Goal: Find specific page/section: Find specific page/section

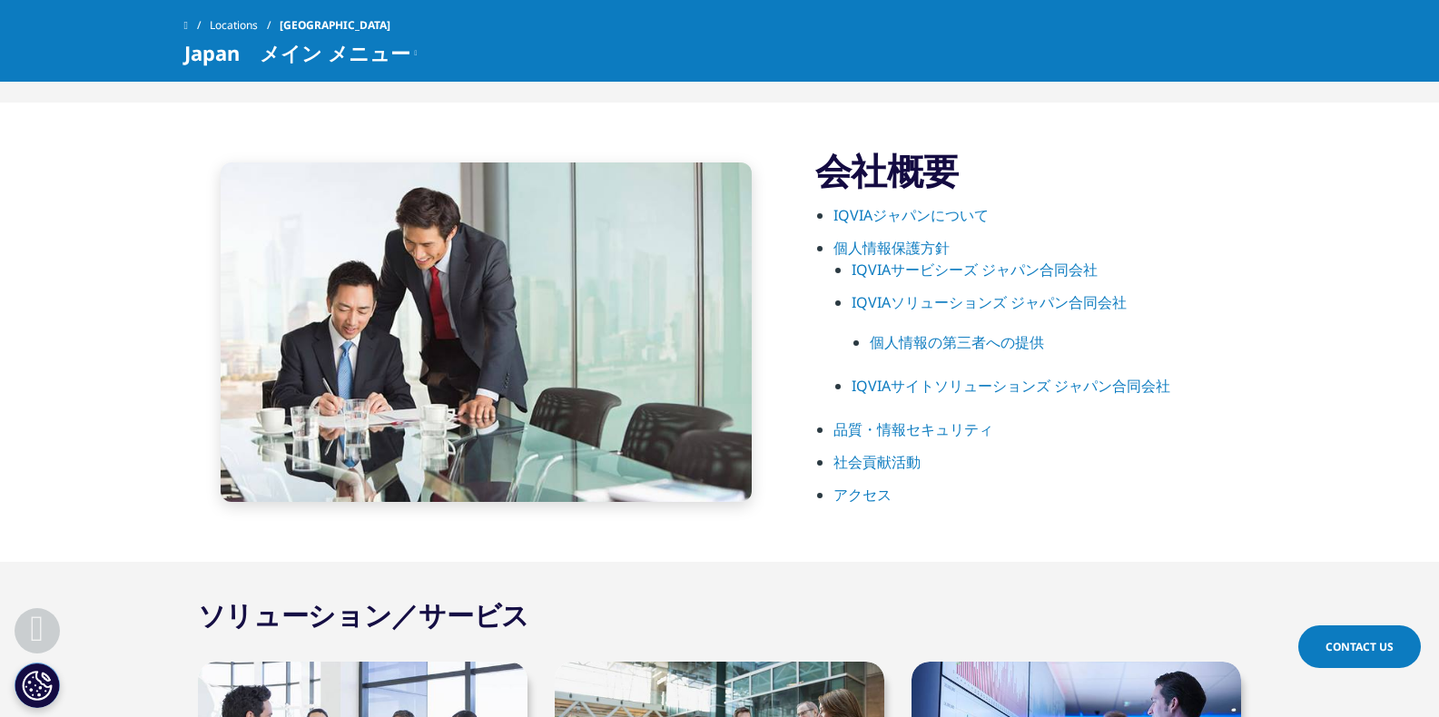
scroll to position [1087, 0]
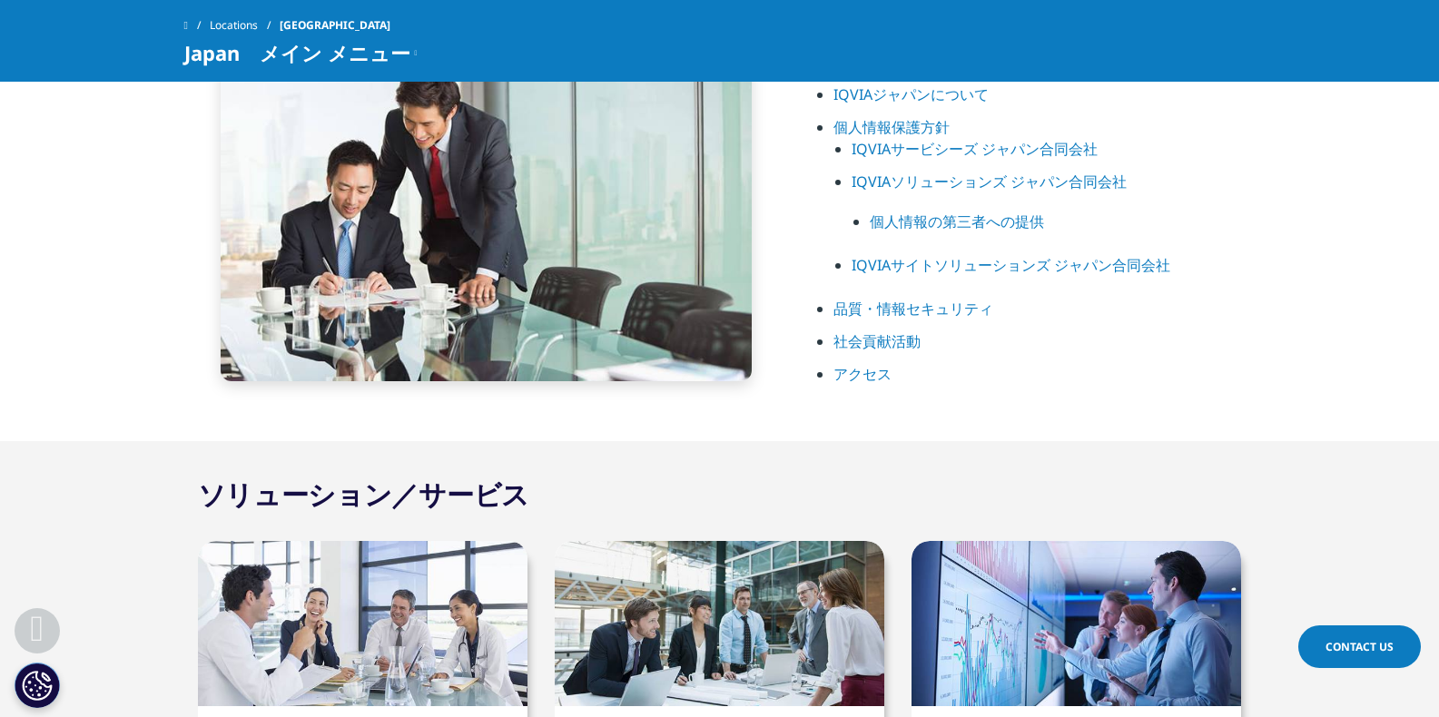
click at [859, 373] on link "アクセス" at bounding box center [863, 374] width 58 height 20
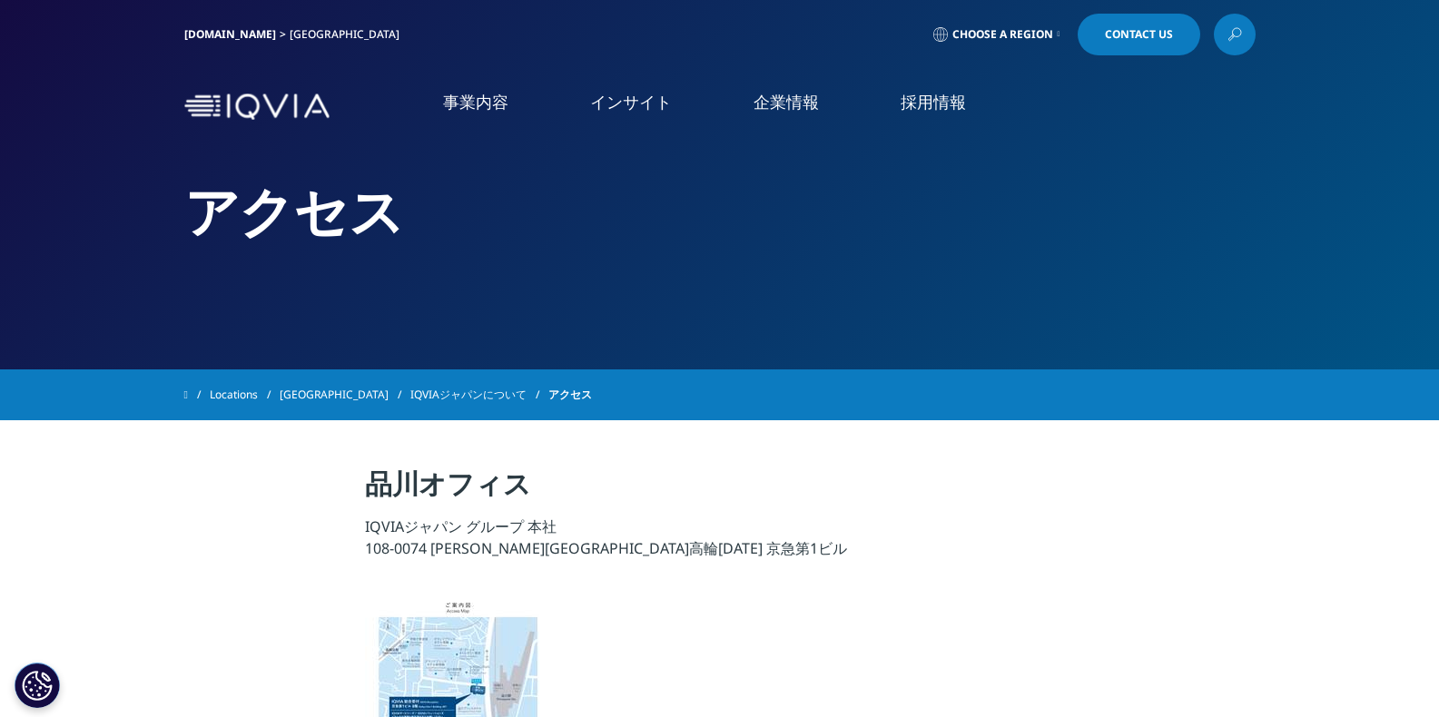
click at [88, 229] on link "概要" at bounding box center [262, 229] width 470 height 21
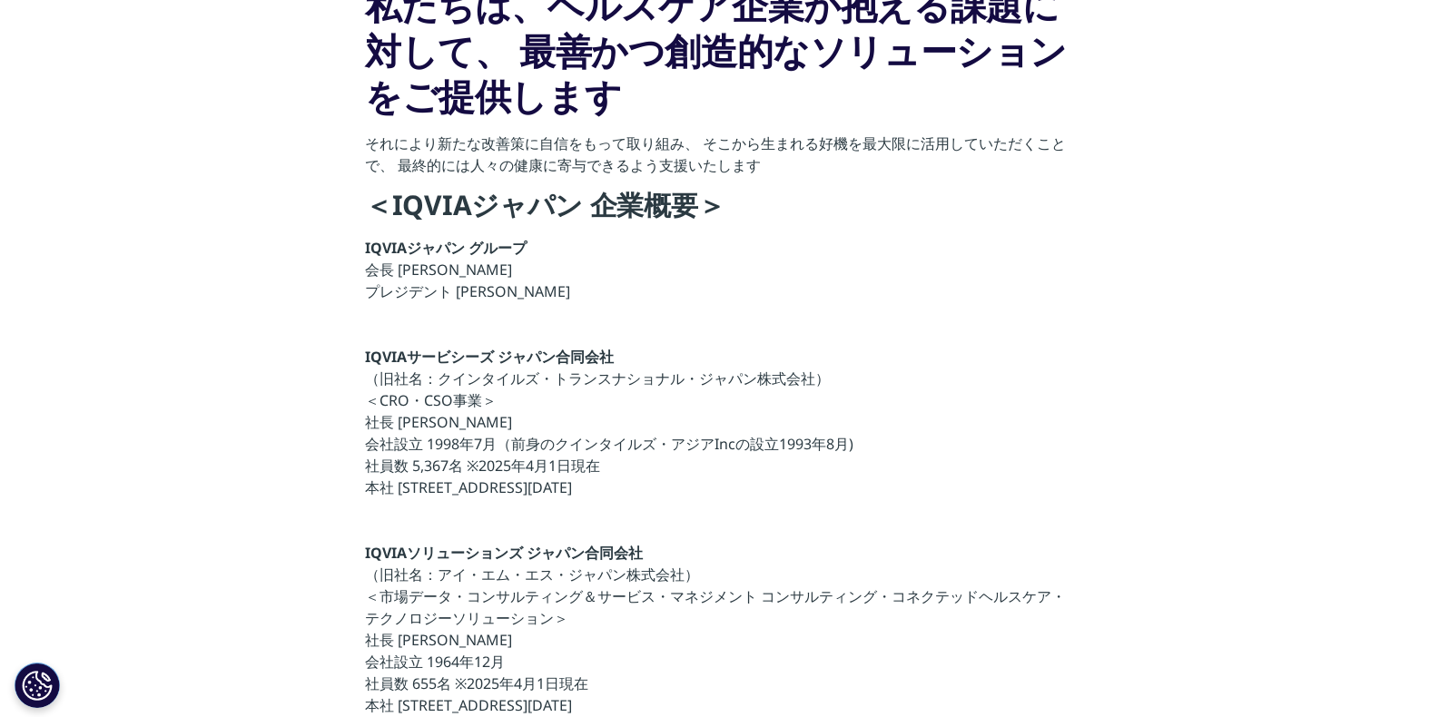
scroll to position [136, 0]
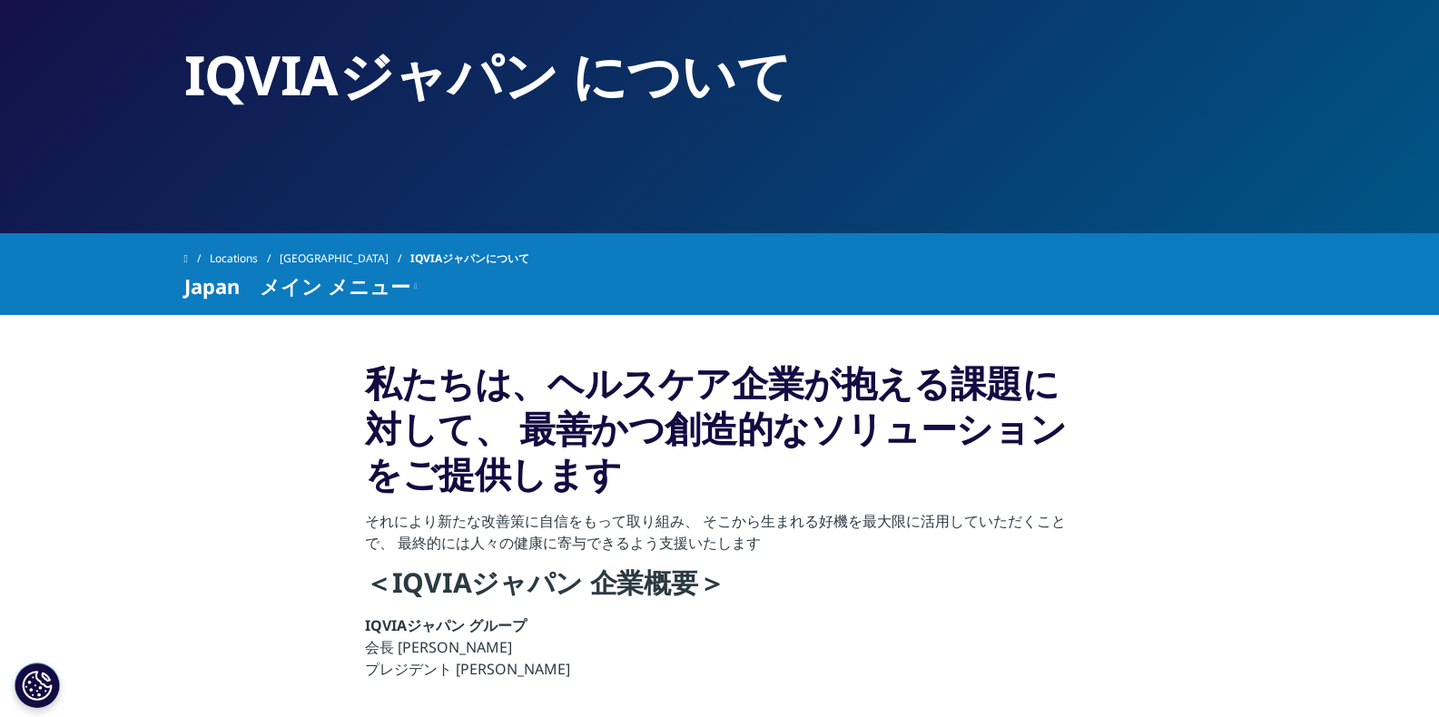
click at [186, 258] on span at bounding box center [186, 258] width 4 height 13
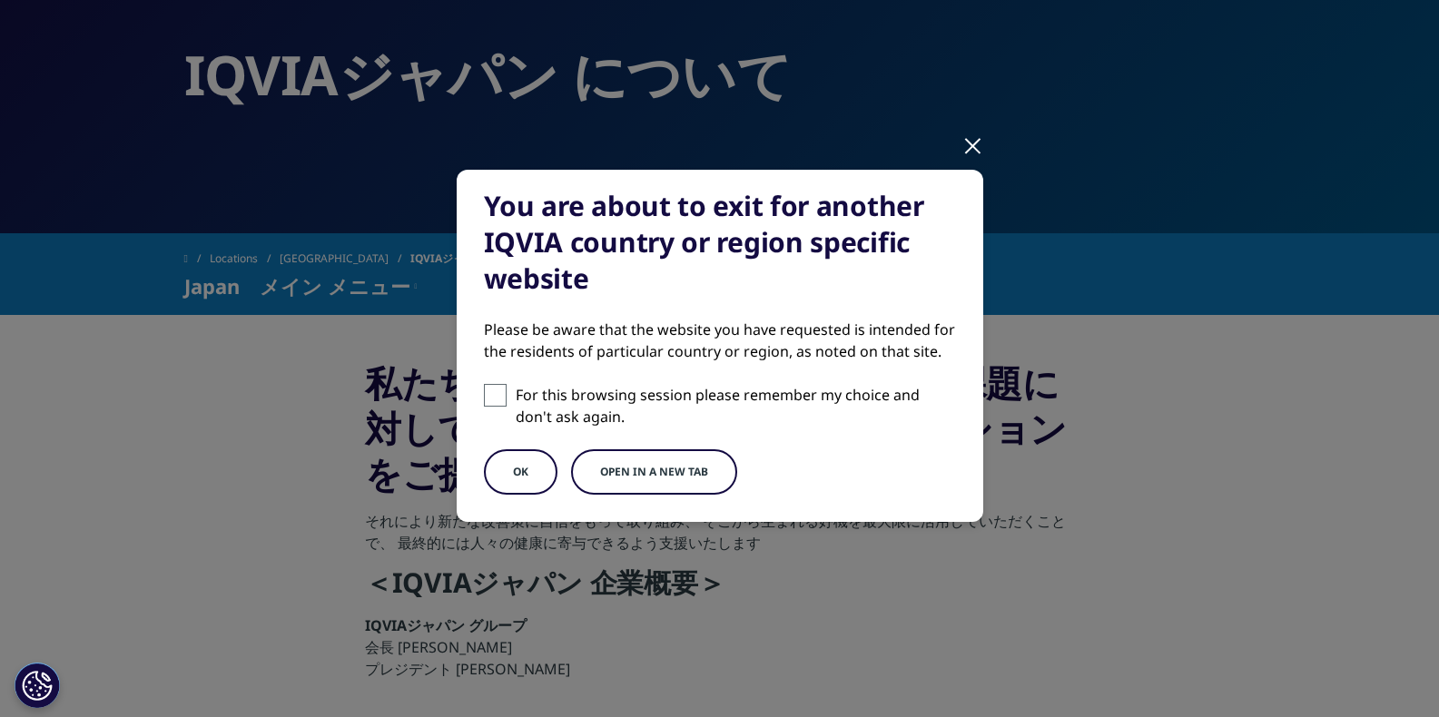
click at [484, 393] on span at bounding box center [495, 395] width 23 height 23
click at [484, 393] on input "For this browsing session please remember my choice and don't ask again." at bounding box center [495, 395] width 23 height 23
checkbox input "true"
click at [504, 468] on button "OK" at bounding box center [521, 472] width 74 height 45
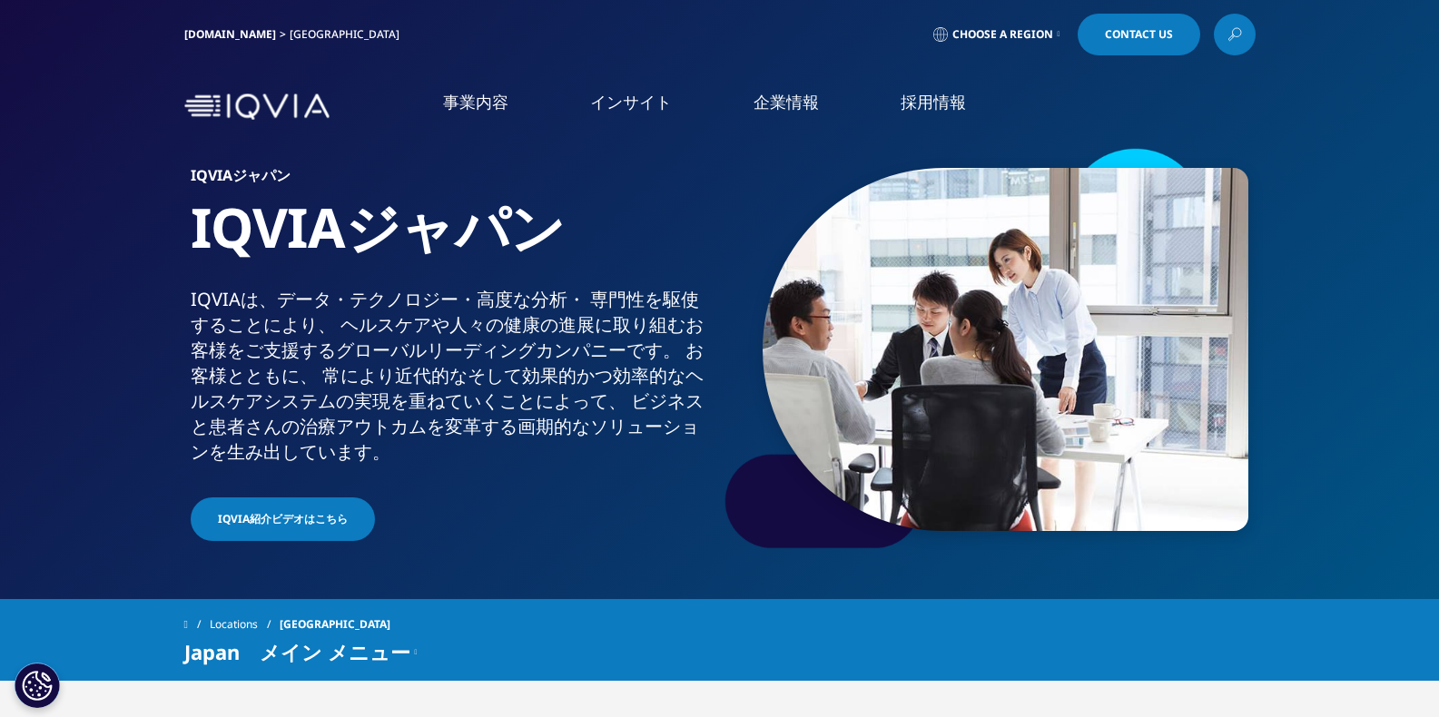
click at [99, 231] on link "概要" at bounding box center [262, 229] width 470 height 21
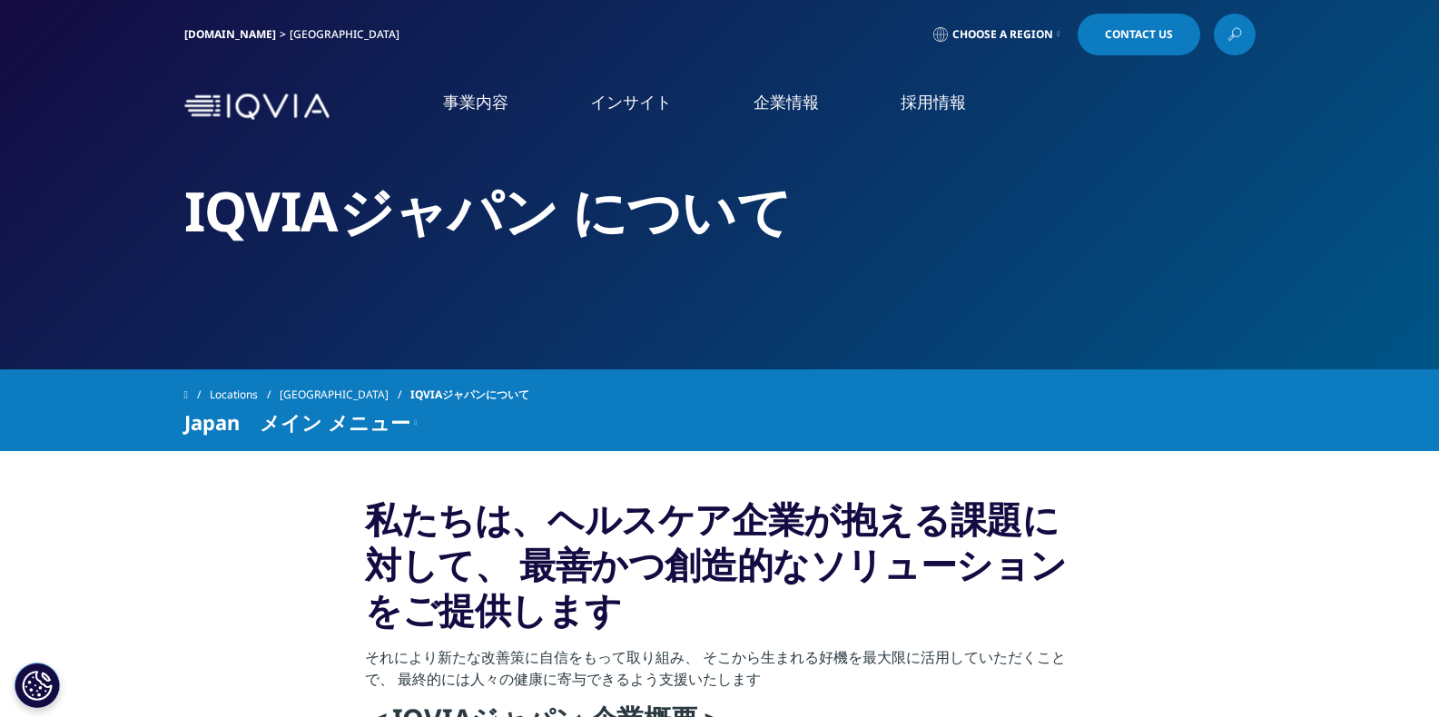
click at [938, 97] on link "採用情報" at bounding box center [933, 102] width 65 height 23
click at [142, 235] on link "IQVIAグループ" at bounding box center [262, 233] width 470 height 21
